Goal: Check status: Check status

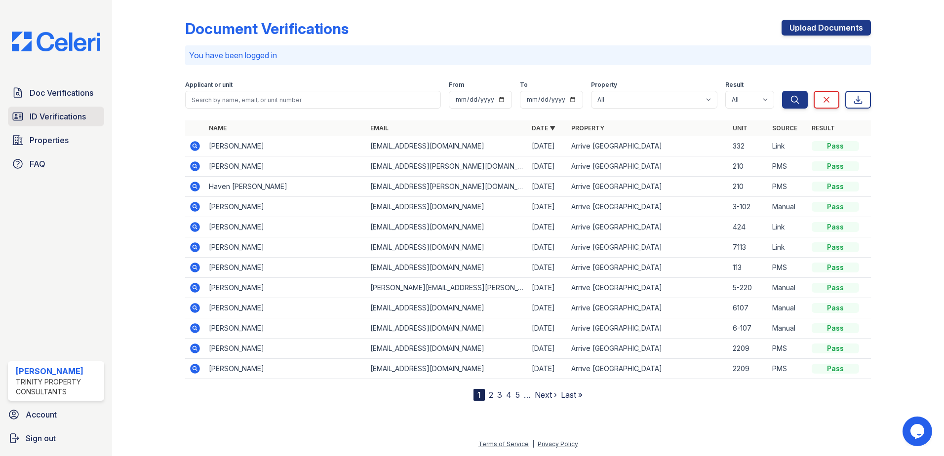
click at [44, 116] on span "ID Verifications" at bounding box center [58, 117] width 56 height 12
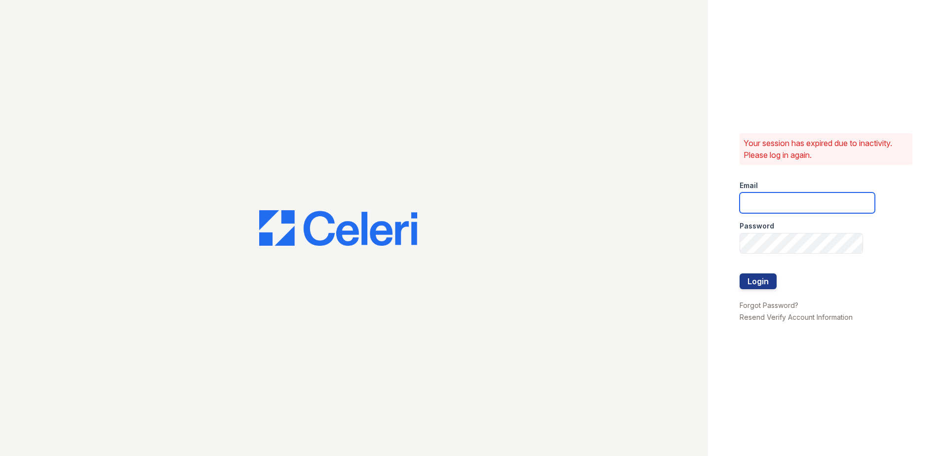
type input "fbarco@trinity-pm.com"
click at [750, 280] on button "Login" at bounding box center [758, 281] width 37 height 16
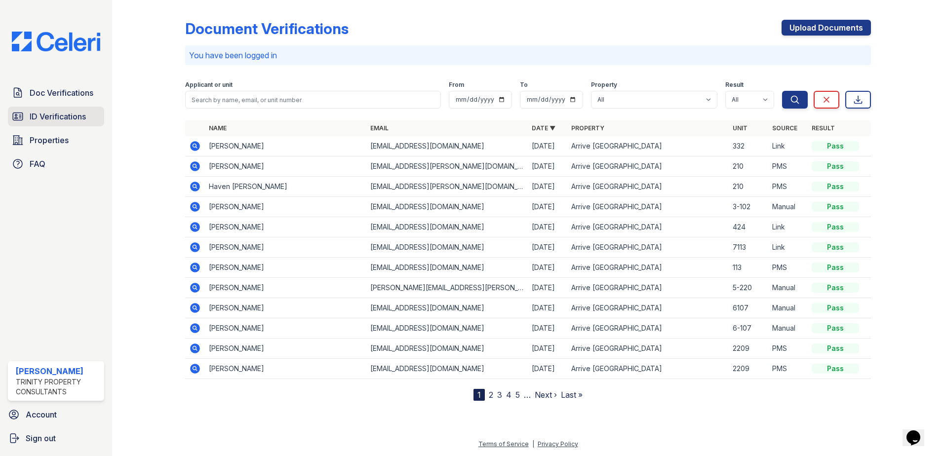
click at [68, 113] on span "ID Verifications" at bounding box center [58, 117] width 56 height 12
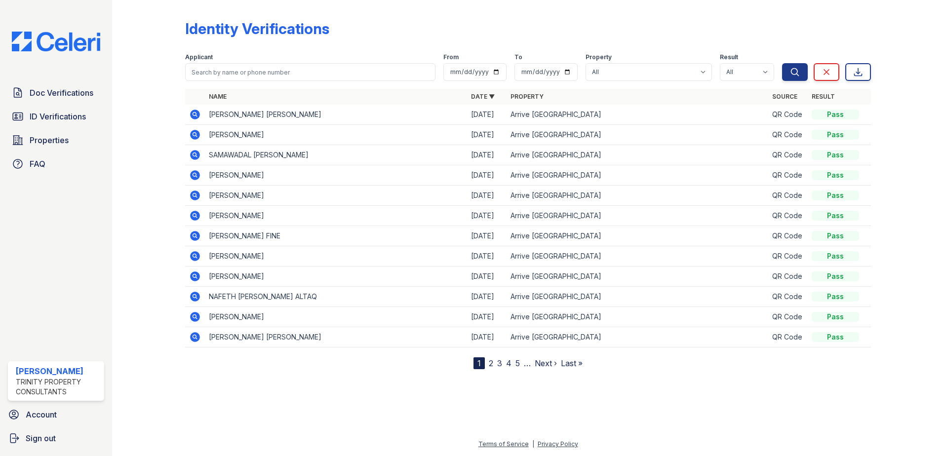
drag, startPoint x: 211, startPoint y: 135, endPoint x: 275, endPoint y: 135, distance: 64.2
click at [275, 135] on td "[PERSON_NAME]" at bounding box center [336, 135] width 262 height 20
drag, startPoint x: 275, startPoint y: 135, endPoint x: 259, endPoint y: 132, distance: 16.6
copy td "[PERSON_NAME]"
click at [192, 135] on icon at bounding box center [195, 135] width 10 height 10
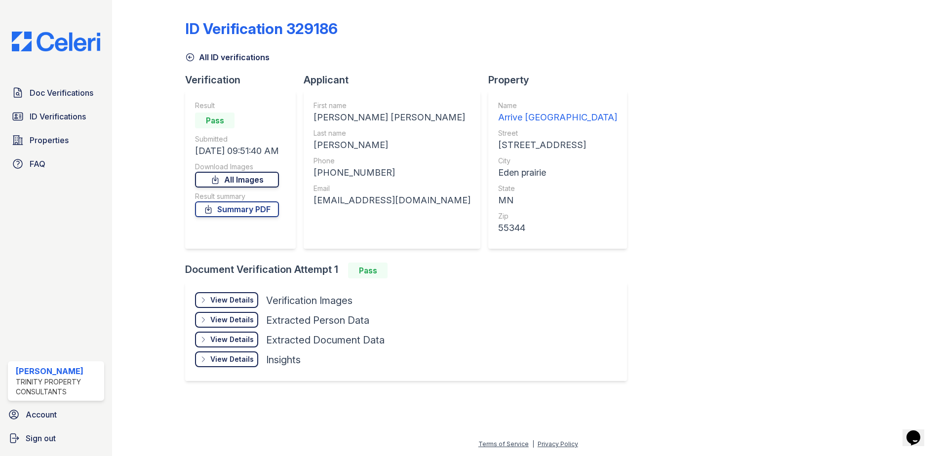
click at [228, 185] on link "All Images" at bounding box center [237, 180] width 84 height 16
drag, startPoint x: 870, startPoint y: 165, endPoint x: 620, endPoint y: 180, distance: 250.7
click at [870, 166] on div "ID Verification 329186 All ID verifications Verification Result Pass Submitted …" at bounding box center [528, 199] width 686 height 391
drag, startPoint x: 243, startPoint y: 212, endPoint x: 257, endPoint y: 211, distance: 13.8
click at [243, 212] on link "Summary PDF" at bounding box center [237, 209] width 84 height 16
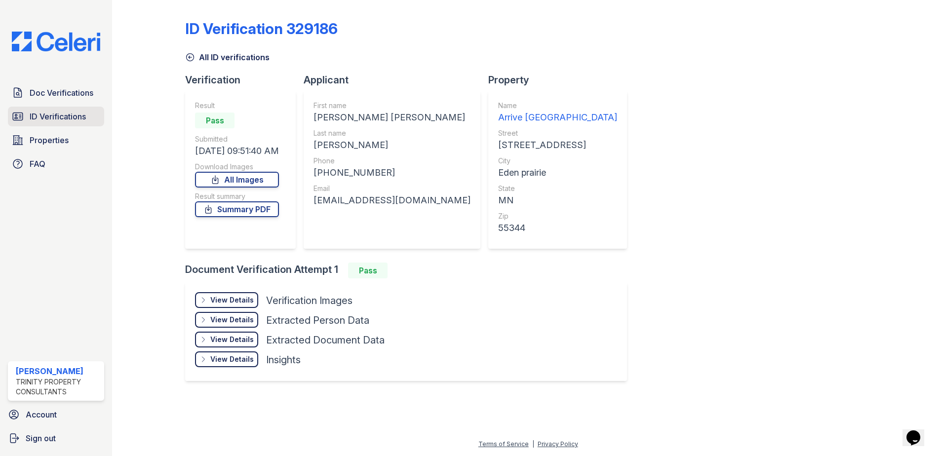
click at [33, 118] on span "ID Verifications" at bounding box center [58, 117] width 56 height 12
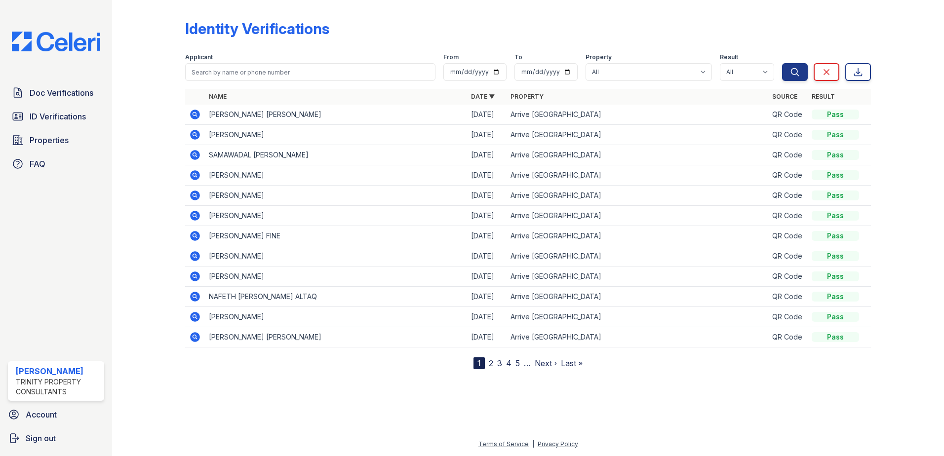
drag, startPoint x: 208, startPoint y: 116, endPoint x: 372, endPoint y: 114, distance: 164.4
click at [372, 114] on td "[PERSON_NAME] [PERSON_NAME]" at bounding box center [336, 115] width 262 height 20
drag, startPoint x: 372, startPoint y: 114, endPoint x: 328, endPoint y: 113, distance: 43.9
copy td "[PERSON_NAME] [PERSON_NAME]"
click at [198, 118] on icon at bounding box center [195, 115] width 12 height 12
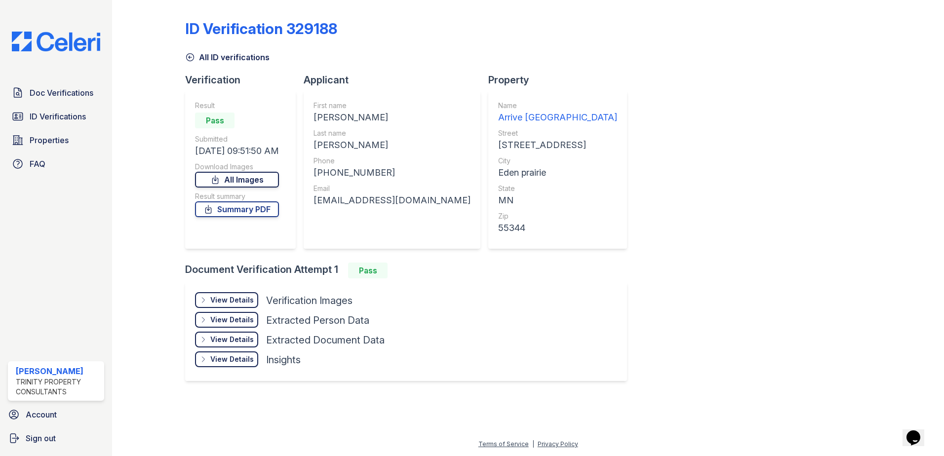
click at [269, 180] on link "All Images" at bounding box center [237, 180] width 84 height 16
drag, startPoint x: 906, startPoint y: 228, endPoint x: 857, endPoint y: 228, distance: 49.4
click at [907, 228] on div at bounding box center [899, 199] width 57 height 391
click at [228, 205] on link "Summary PDF" at bounding box center [237, 209] width 84 height 16
